Goal: Information Seeking & Learning: Learn about a topic

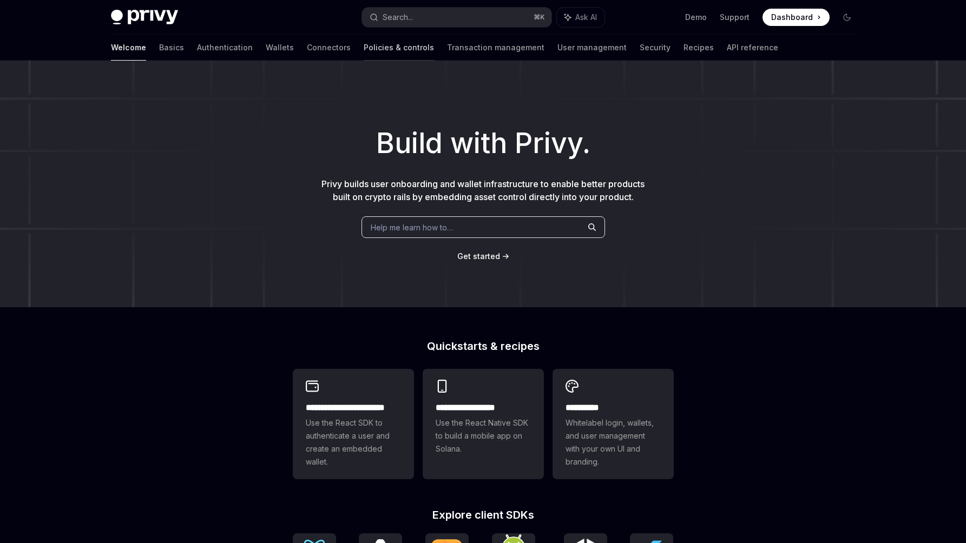
click at [364, 54] on link "Policies & controls" at bounding box center [399, 48] width 70 height 26
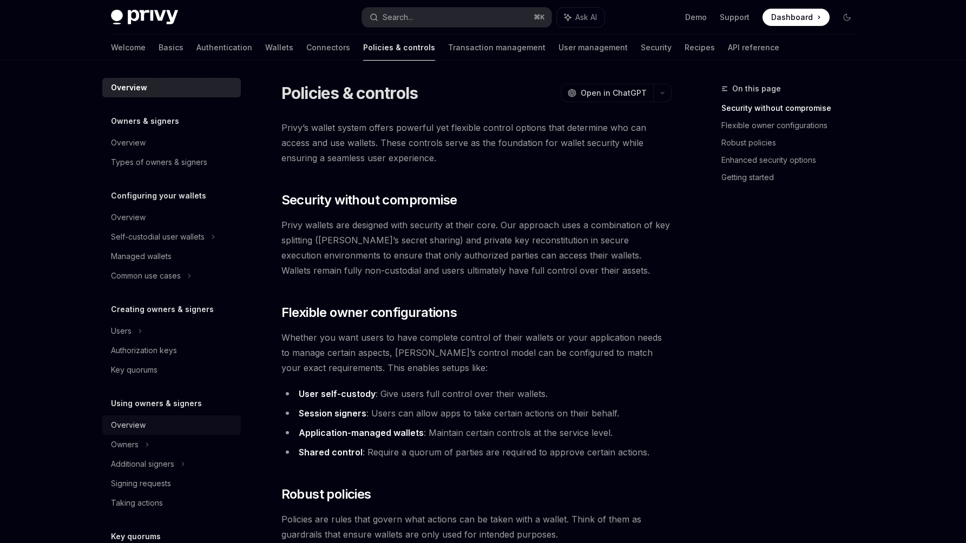
click at [124, 426] on div "Overview" at bounding box center [128, 425] width 35 height 13
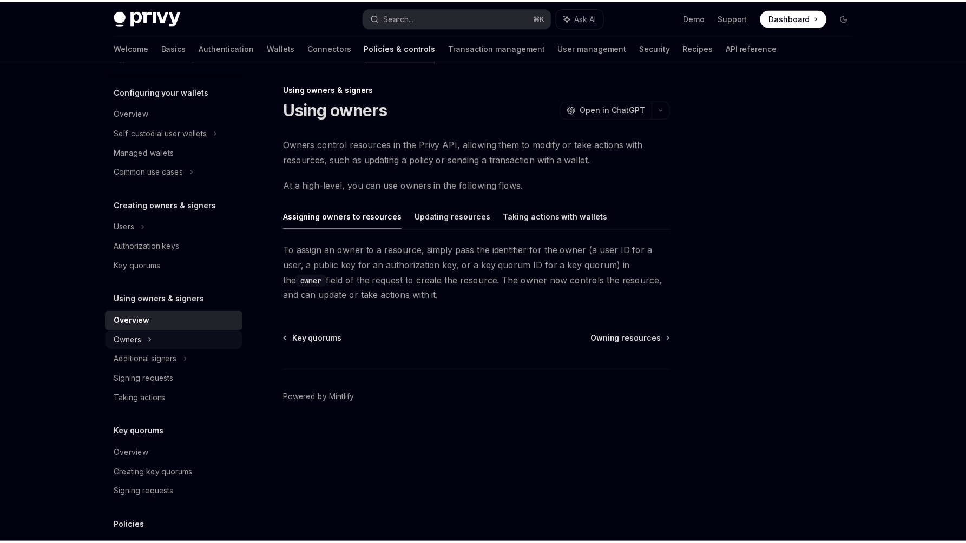
scroll to position [219, 0]
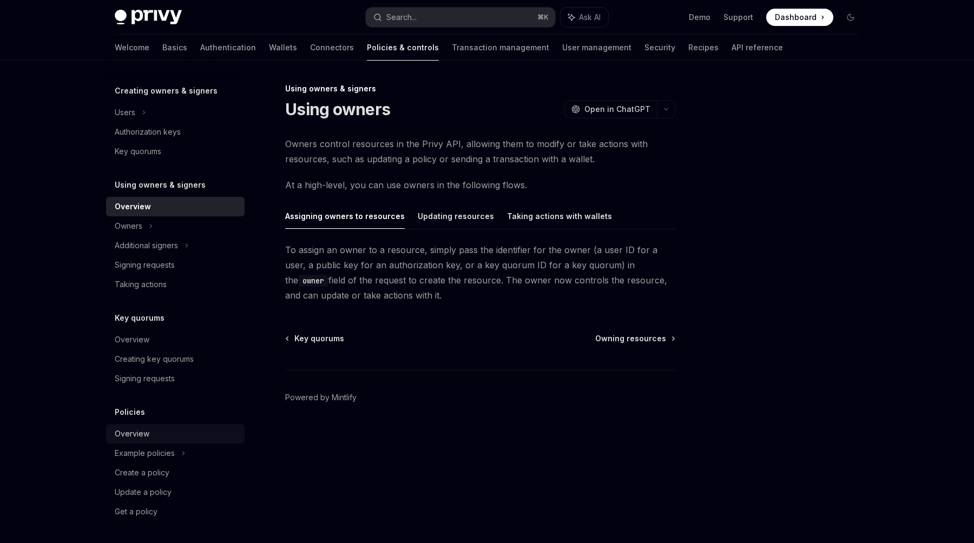
click at [139, 436] on div "Overview" at bounding box center [132, 434] width 35 height 13
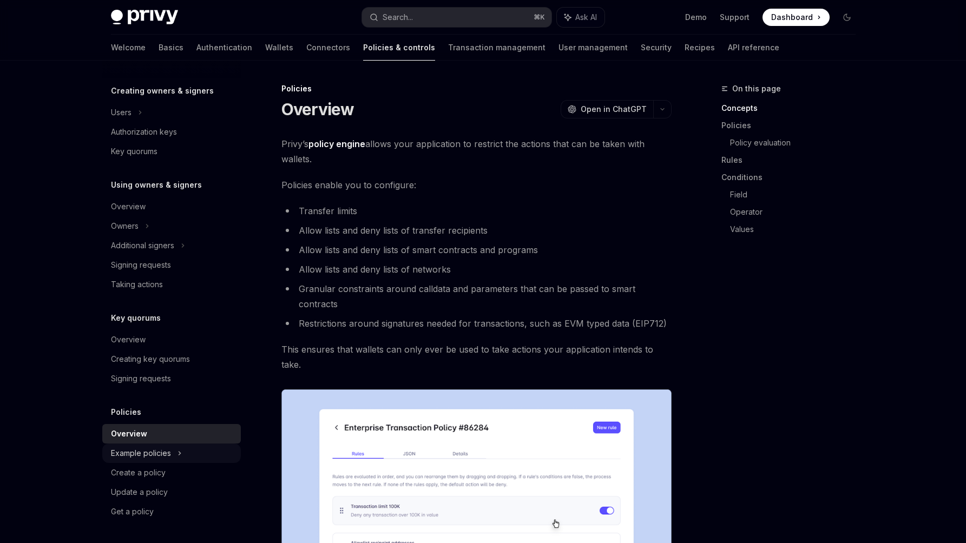
click at [143, 452] on div "Example policies" at bounding box center [141, 453] width 60 height 13
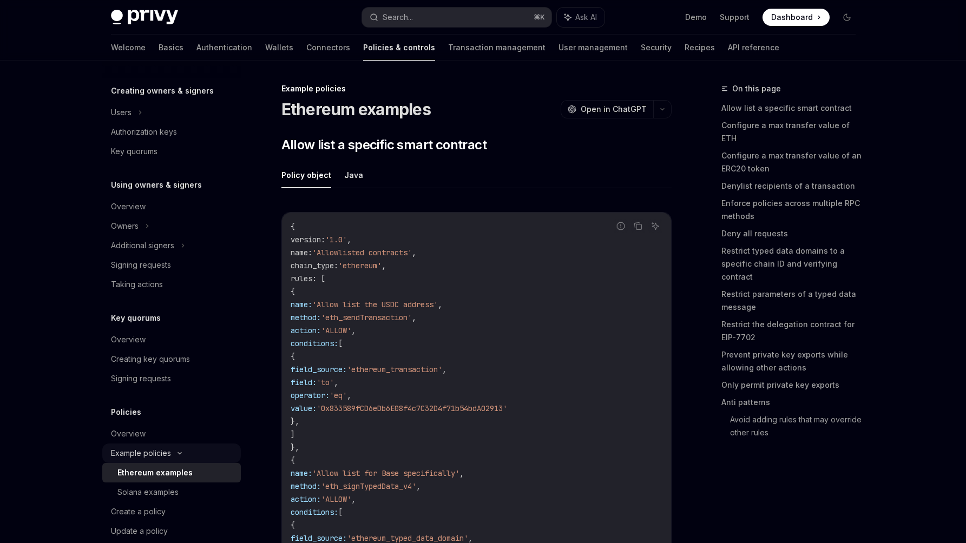
type textarea "*"
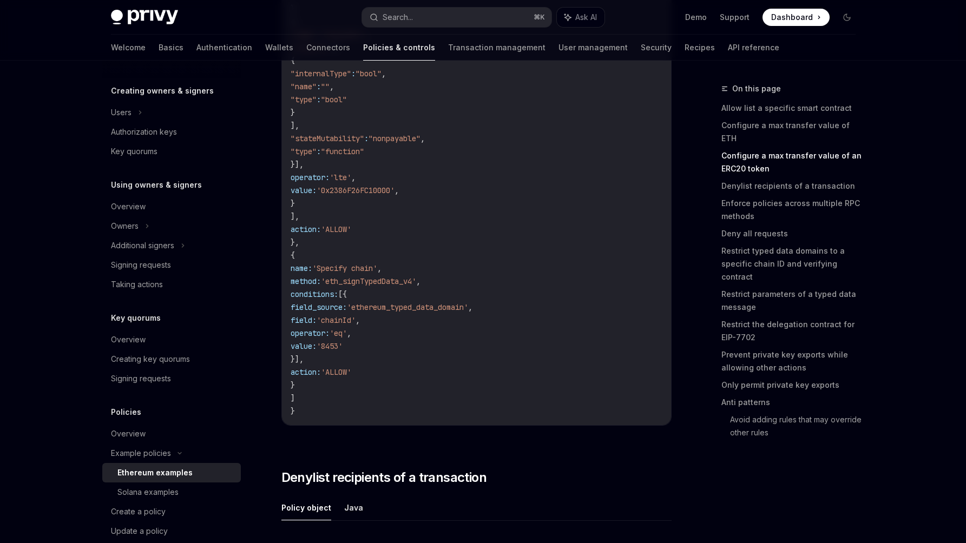
scroll to position [1605, 0]
